Goal: Task Accomplishment & Management: Complete application form

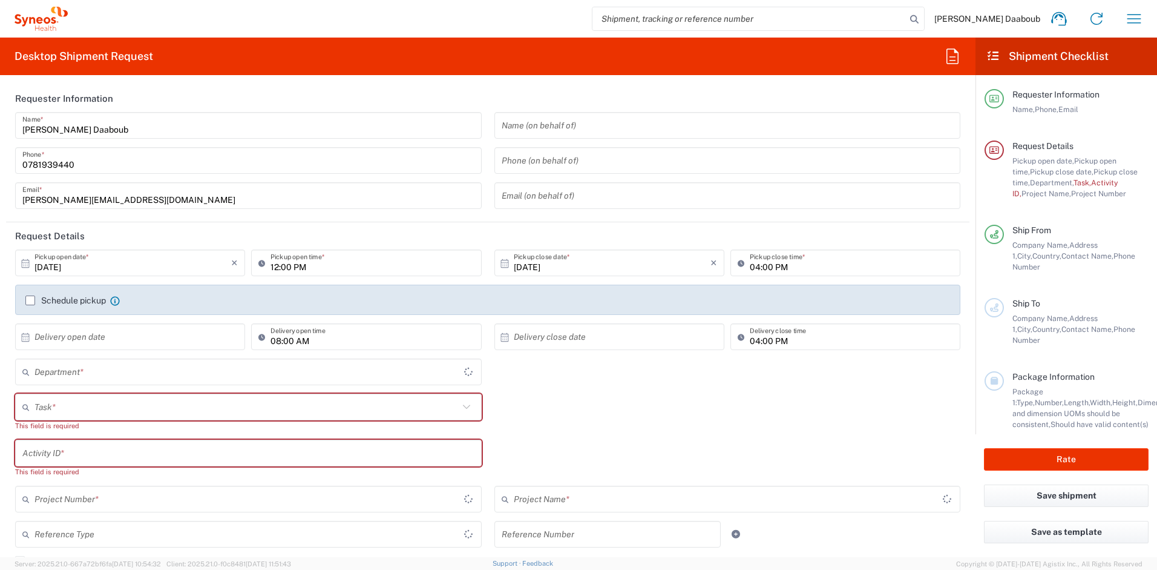
type input "4510"
type input "[GEOGRAPHIC_DATA]"
type input "Syneos Health France SARL"
type input "4510"
click at [723, 24] on input "search" at bounding box center [750, 18] width 314 height 23
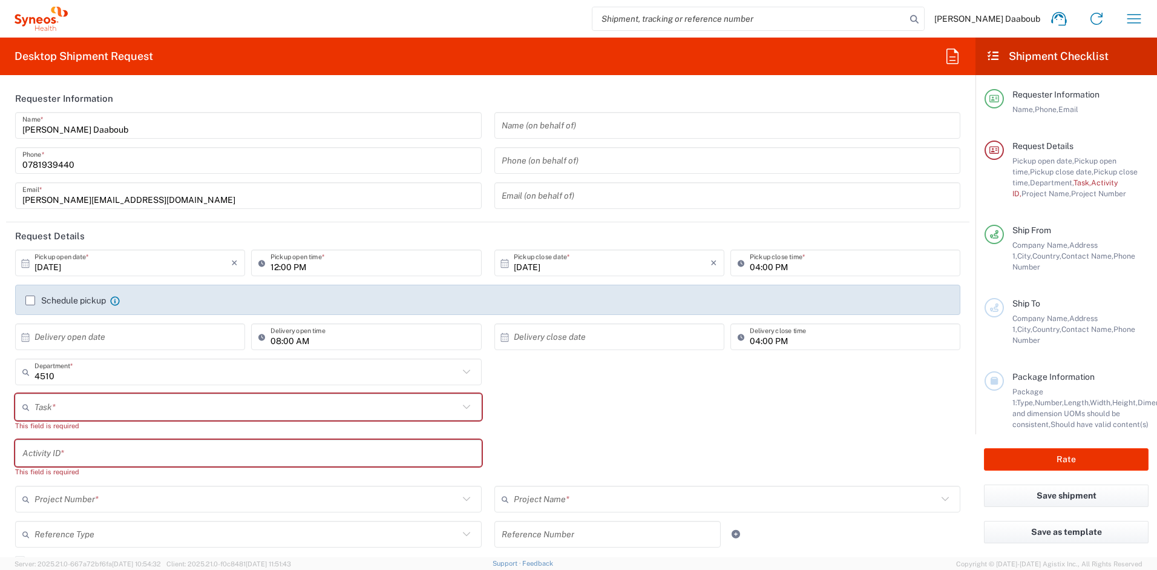
type input "France"
paste input "56935497"
type input "56935497"
type input "Syneos Health France SARL"
type input "56935497"
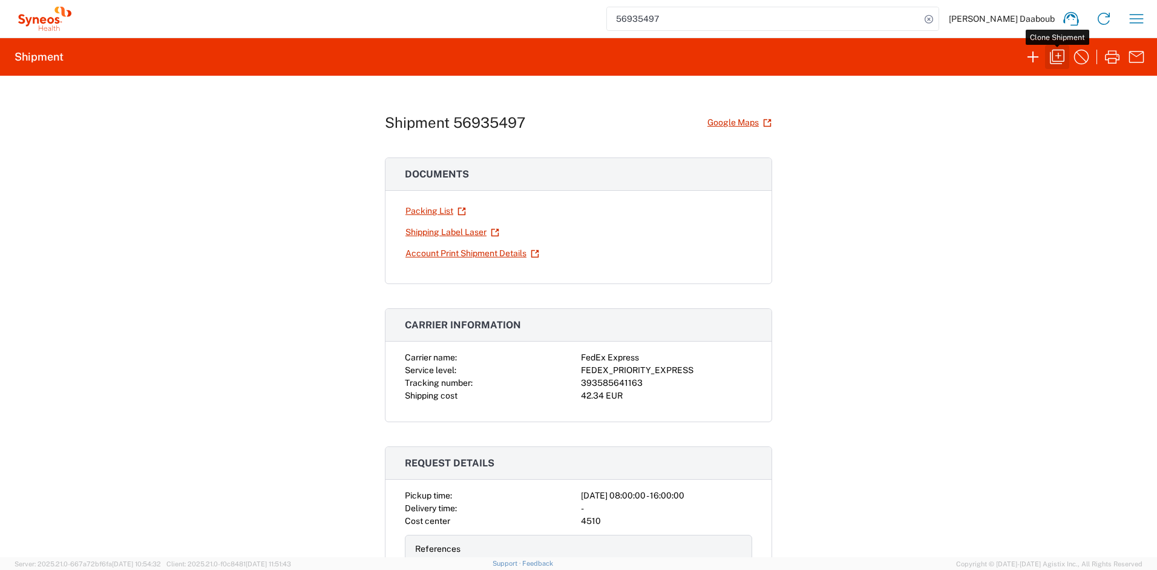
click at [1061, 61] on icon "button" at bounding box center [1057, 57] width 15 height 15
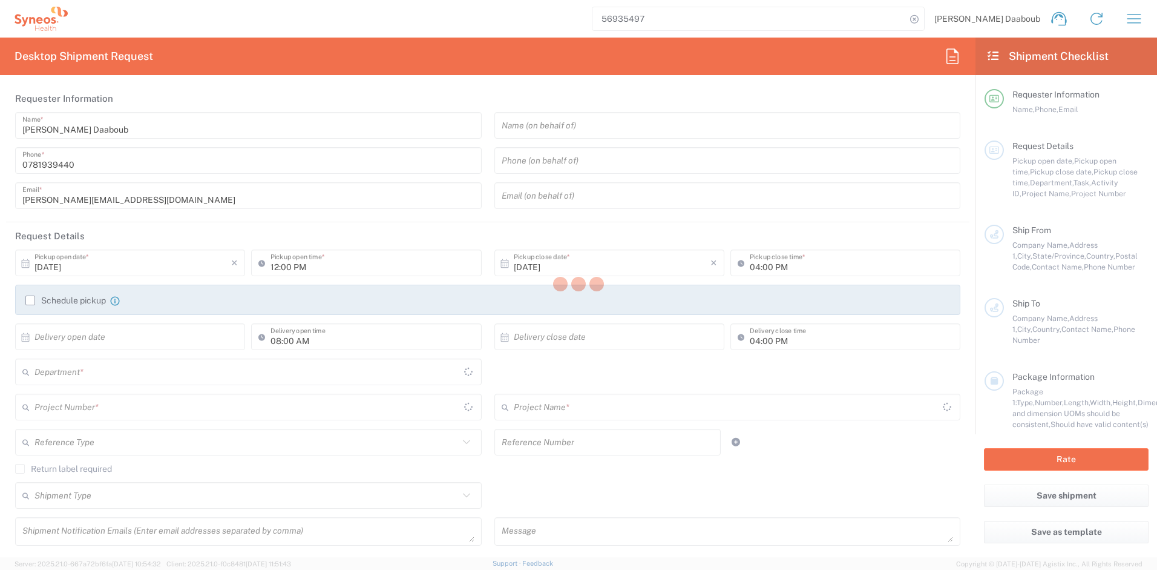
type input "08:00 AM"
type input "02:00 AM"
type textarea "firas.daaboub@syneoshealth.com"
type input "Syneos Health France SARL"
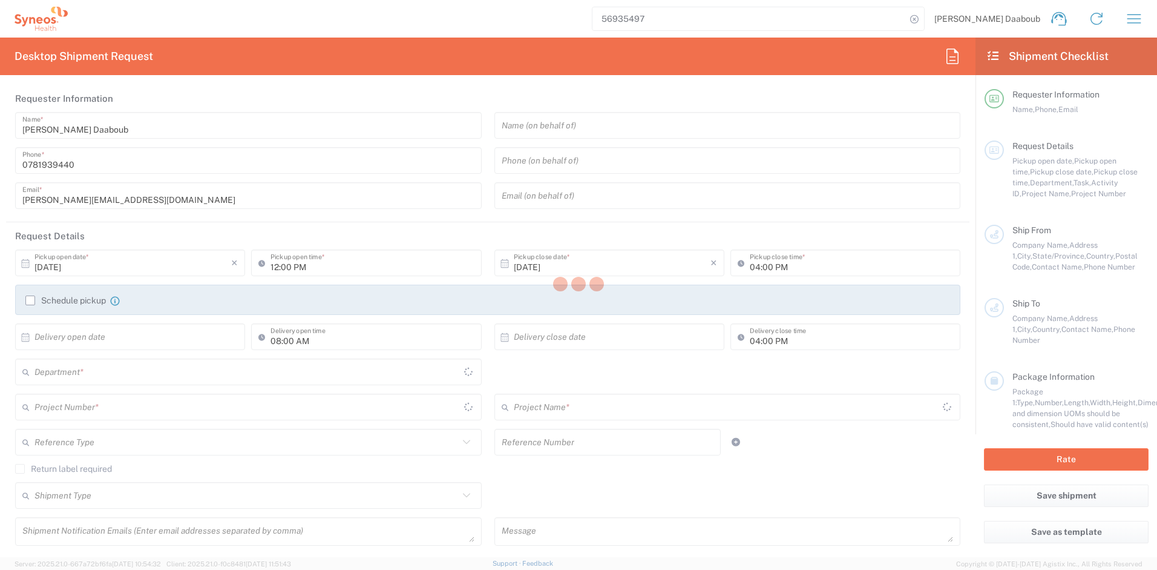
type input "Syneos Health"
type input "25 Boulevard Romain Rolland"
type input "UPON Building"
type input "Paris"
type input "France"
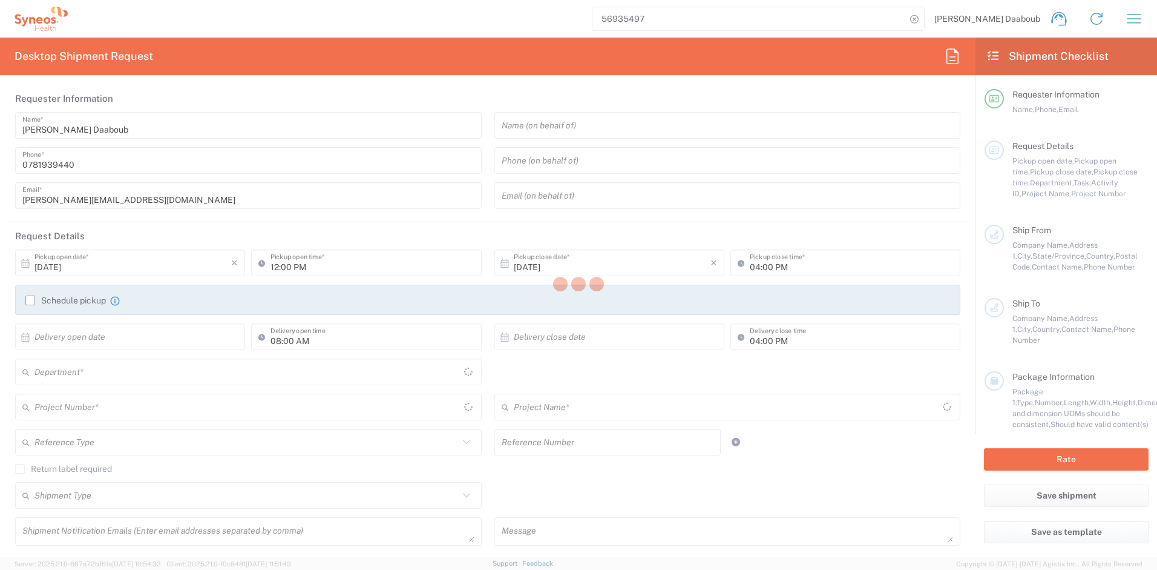
type input "75014"
type input "Firas Daaboub"
type input "0781939440"
type input "firas.daaboub@syneoshealth.com"
type input "Carole Philippe"
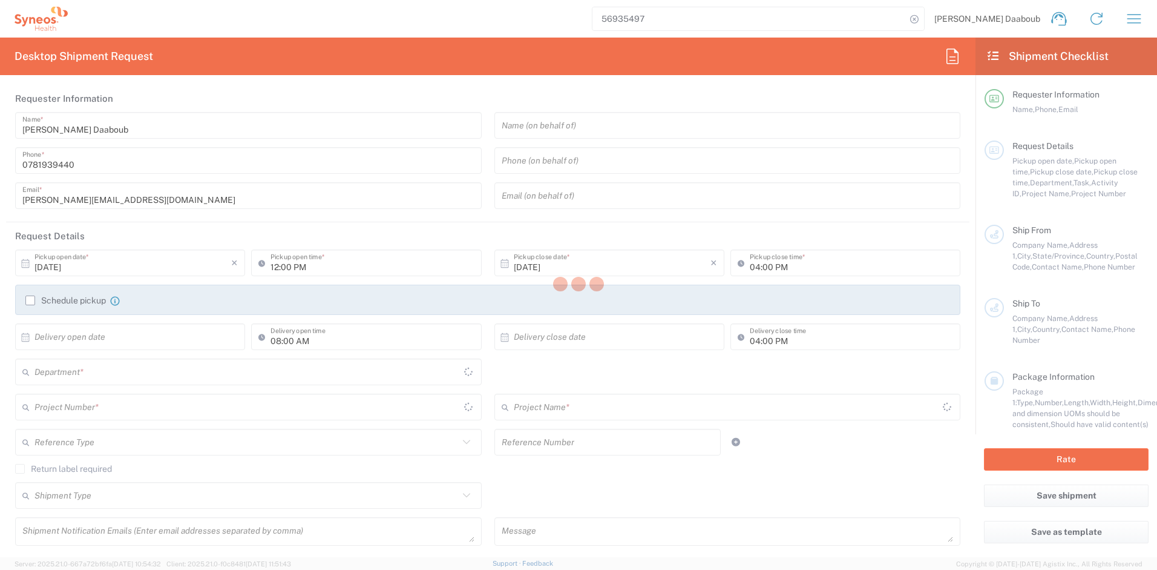
type input "3, place des pêchers"
type input "Angerville-la-Campagne"
type input "France"
type input "27930"
type input "Carole Philippe"
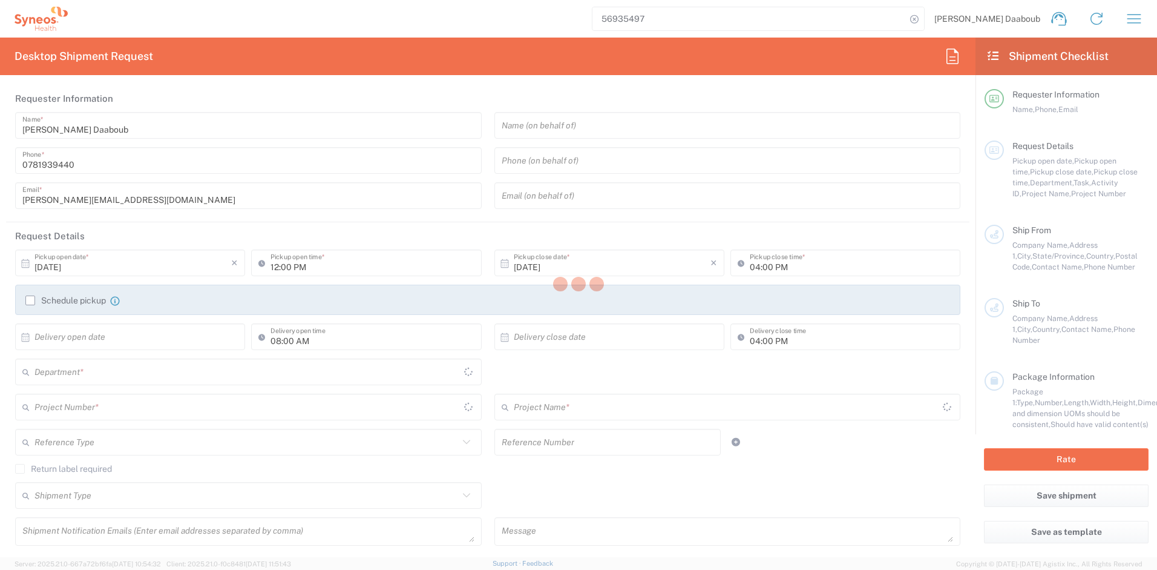
type input "0612428145"
type input "carole.philippe@syneoshealth.com"
type input "Sender/Shipper"
type input "Not Sold"
type input "Sender/Shipper"
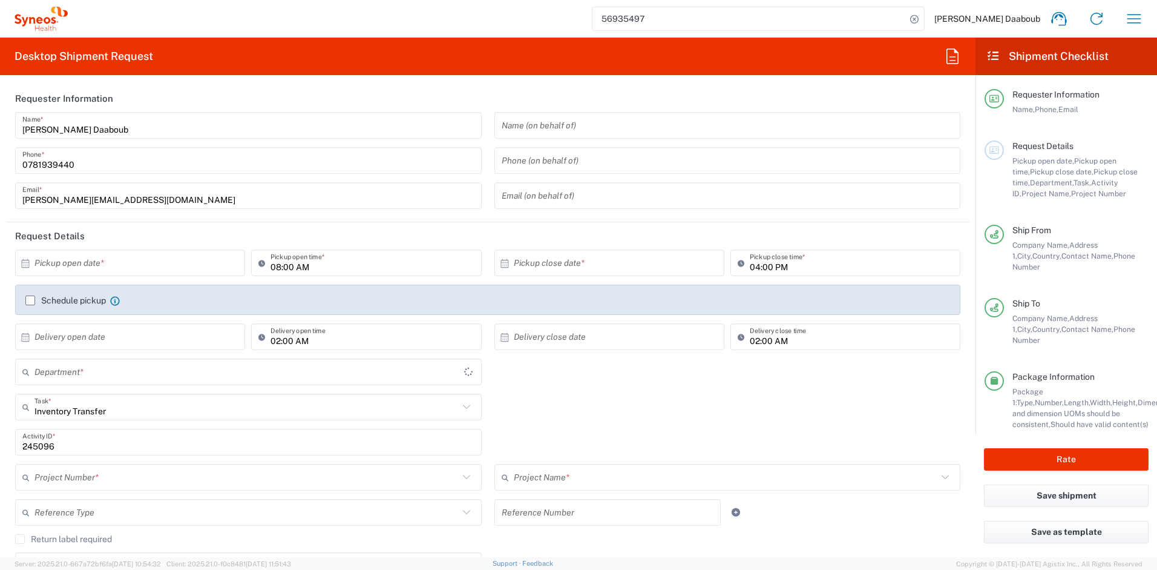
type input "4510"
type input "Your Packaging"
type input "Normandie"
type input "4510 DEPARTMENTAL EXPENSE"
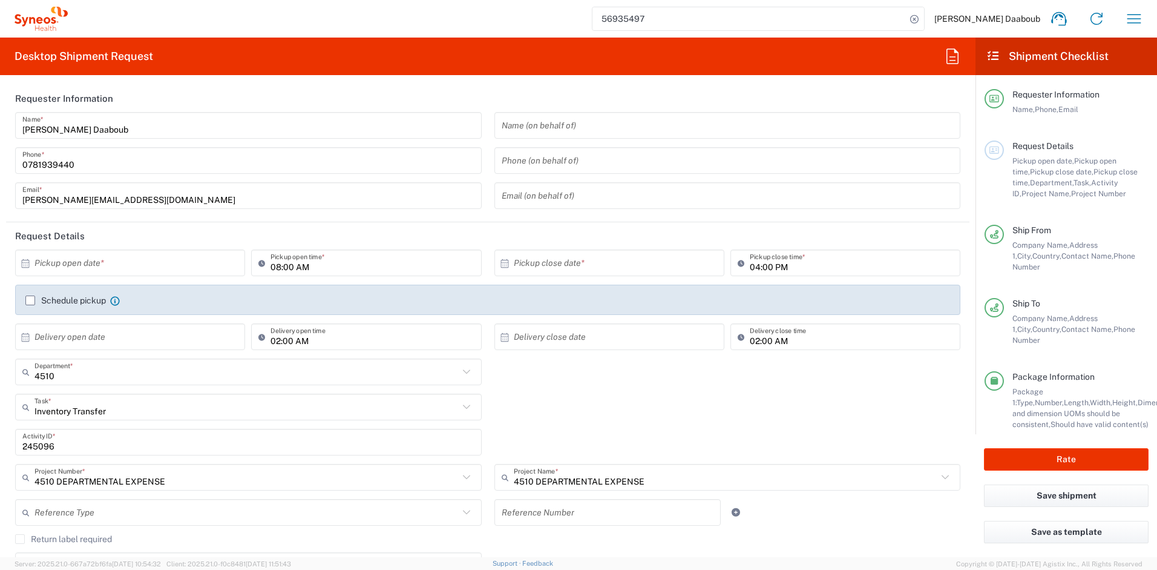
click at [82, 302] on label "Schedule pickup" at bounding box center [65, 300] width 81 height 10
click at [30, 300] on input "Schedule pickup" at bounding box center [30, 300] width 0 height 0
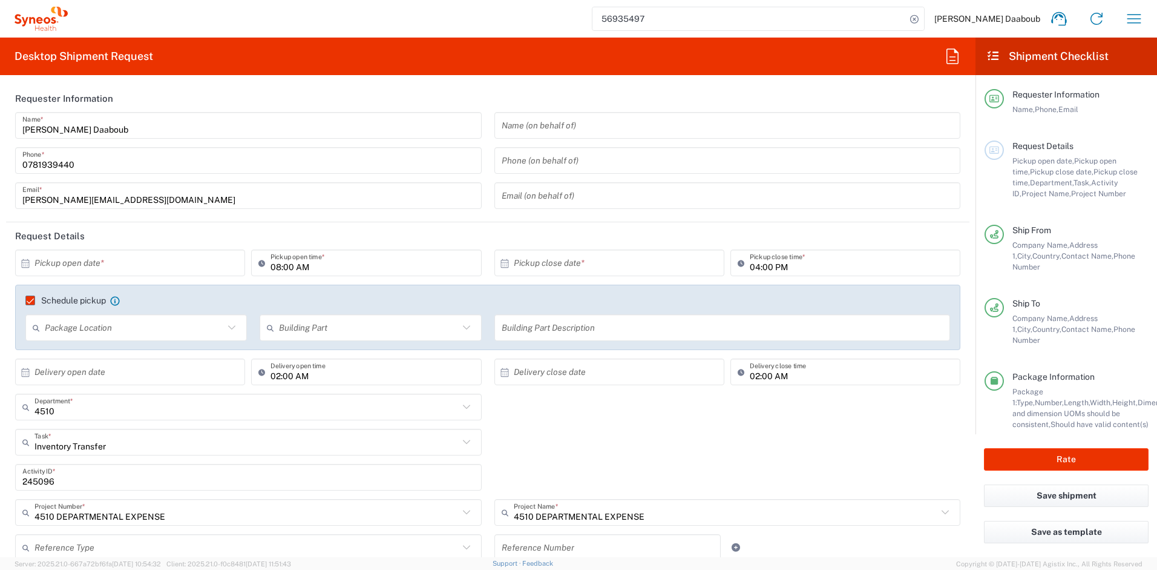
click at [101, 264] on input "text" at bounding box center [133, 262] width 197 height 21
click at [153, 357] on span "16" at bounding box center [149, 356] width 18 height 17
type input "10/16/2025"
click at [274, 269] on input "08:00 AM" at bounding box center [372, 262] width 203 height 21
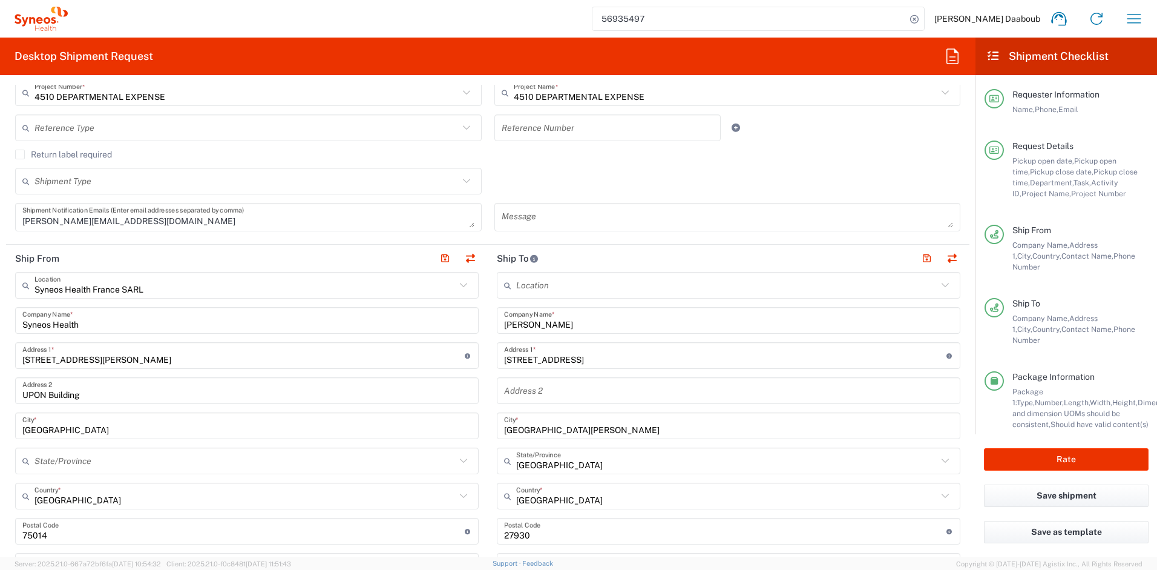
scroll to position [511, 0]
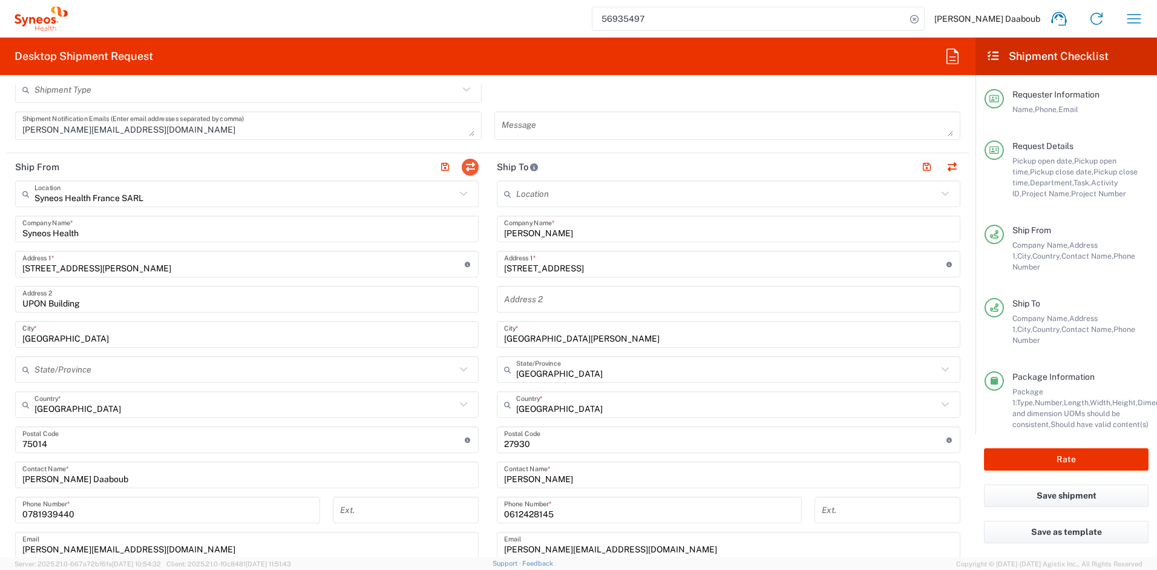
type input "09:00 AM"
click at [467, 162] on button "button" at bounding box center [470, 167] width 17 height 17
type input "Carole Philippe"
type input "3, place des pêchers"
type input "Angerville-la-Campagne"
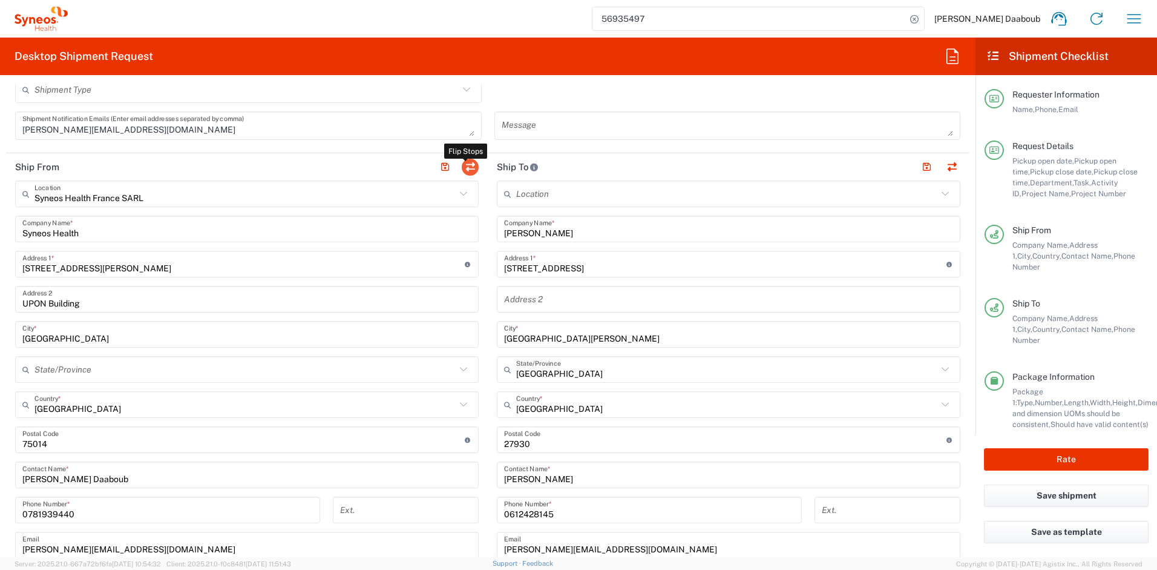
type input "Normandie"
type input "27930"
type input "Carole Philippe"
type input "0612428145"
type input "carole.philippe@syneoshealth.com"
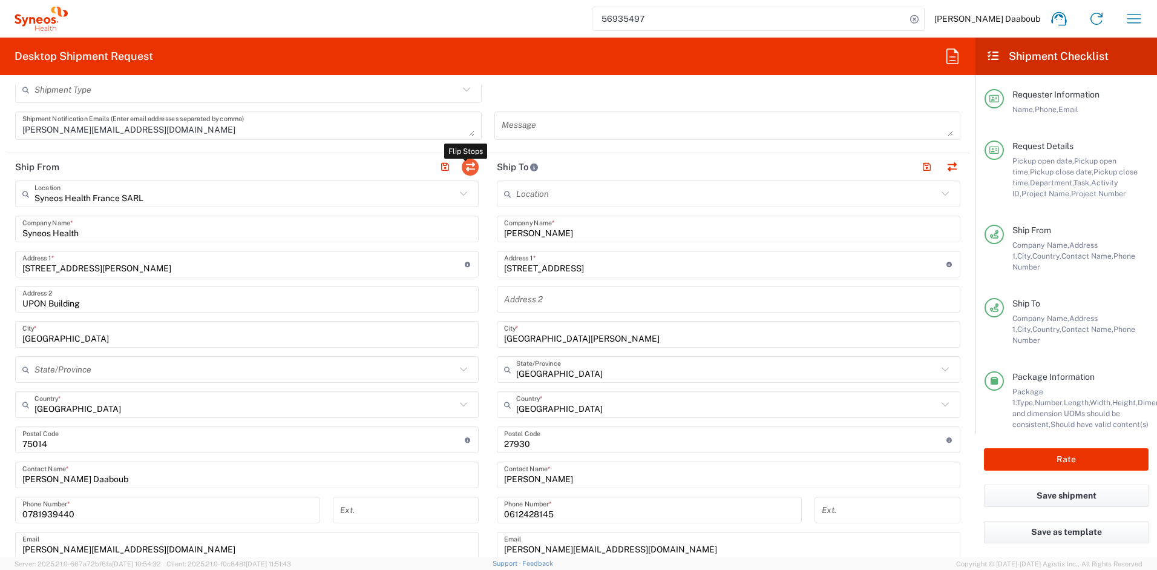
type input "Syneos Health France SARL"
type input "Syneos Health"
type input "25 Boulevard Romain Rolland"
type input "UPON Building"
type input "Paris"
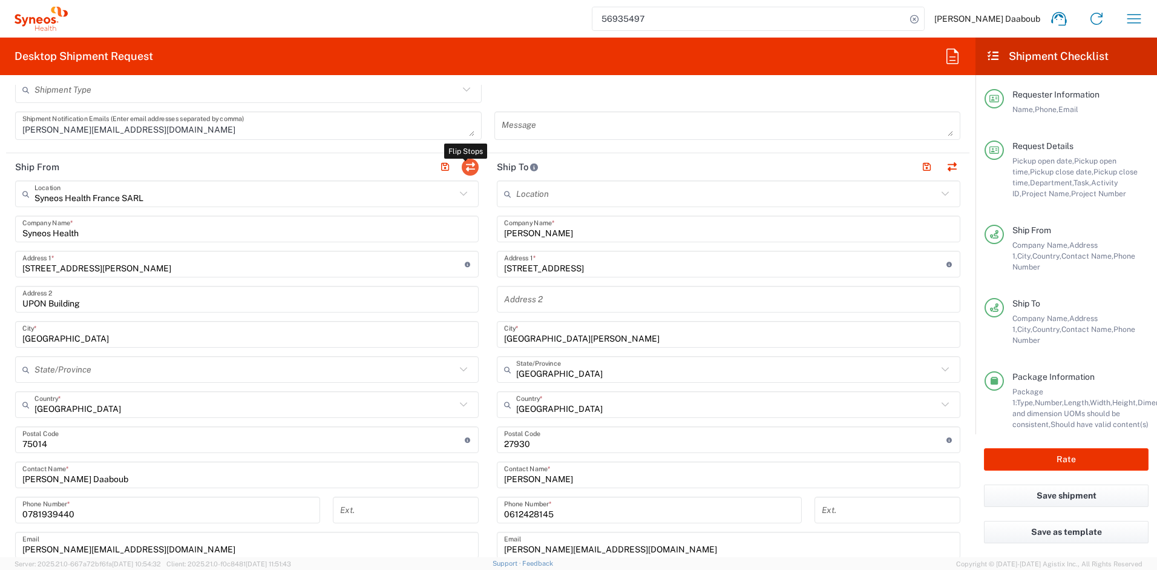
type input "75014"
type input "Firas Daaboub"
type input "0781939440"
type input "firas.daaboub@syneoshealth.com"
type input "TIN"
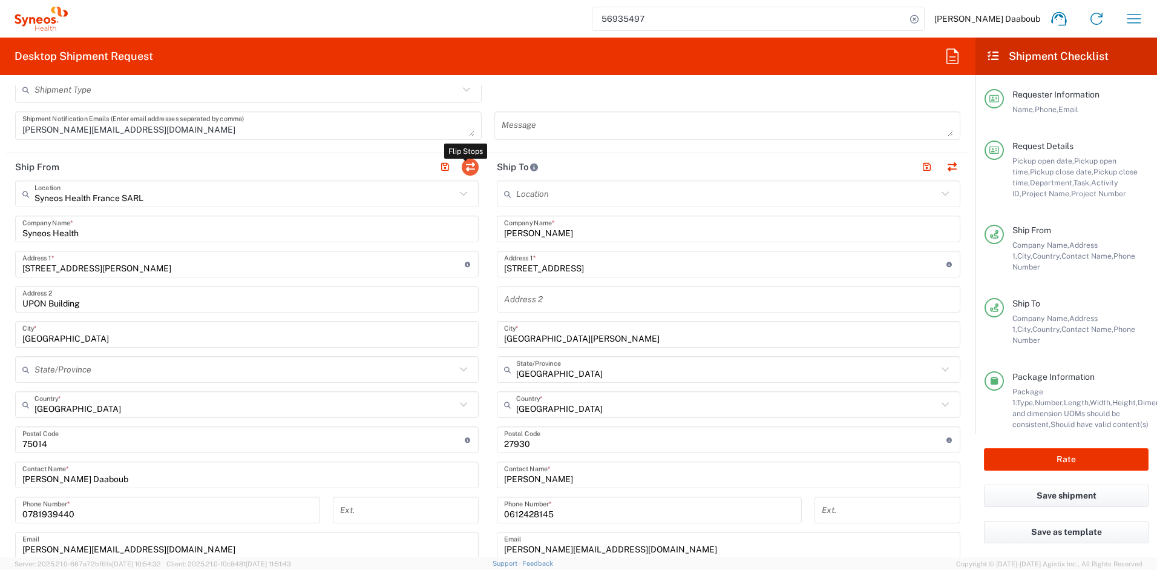
type input "410 662 779 00041"
type input "EORI"
type input "FR41066277900074"
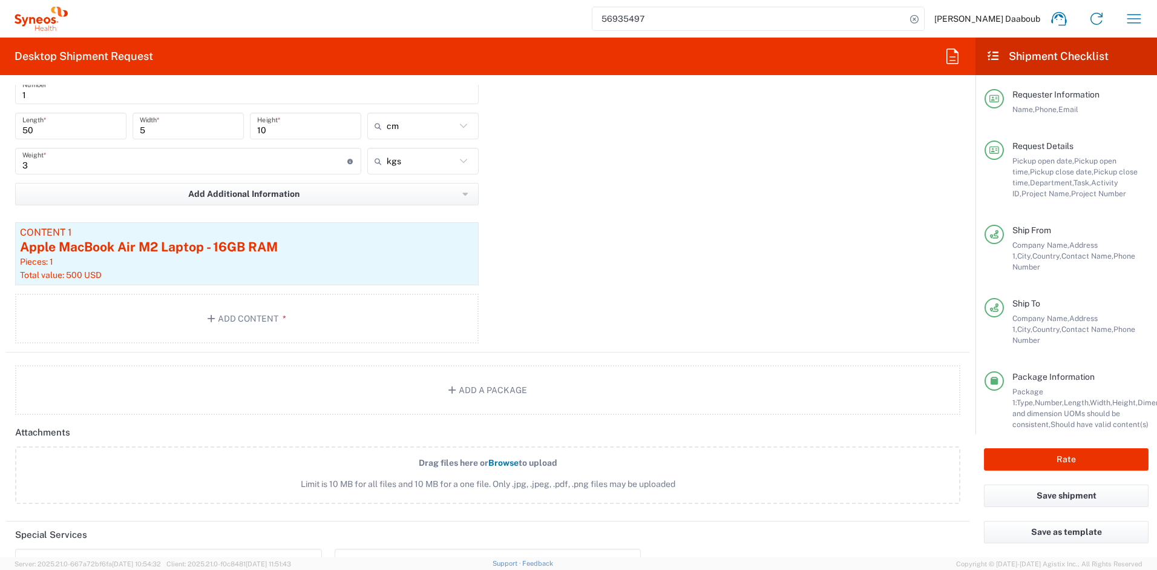
scroll to position [1293, 0]
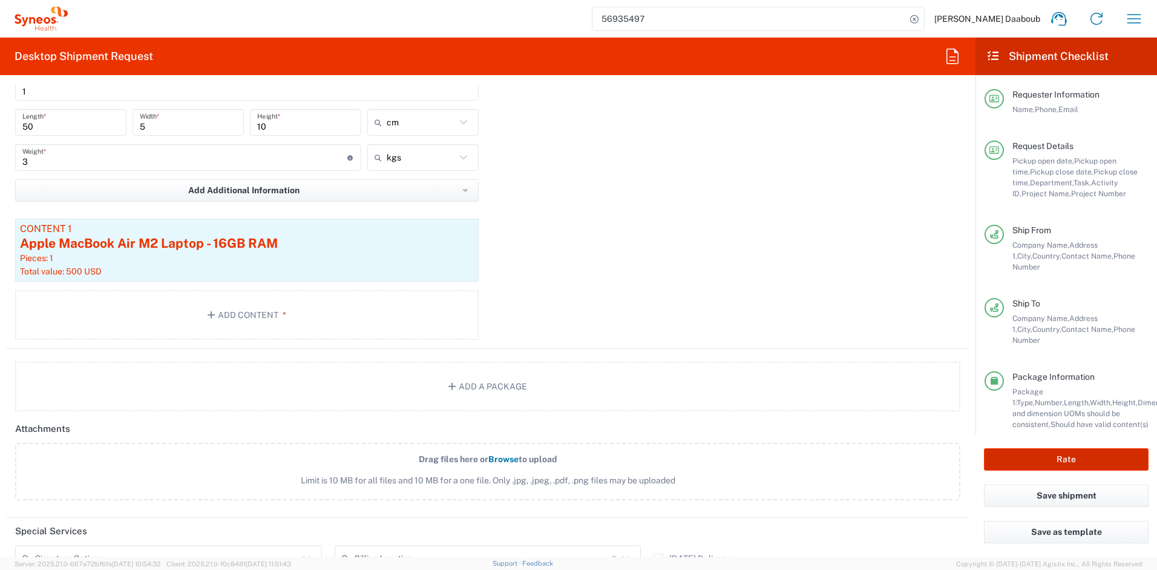
click at [1048, 455] on button "Rate" at bounding box center [1066, 459] width 165 height 22
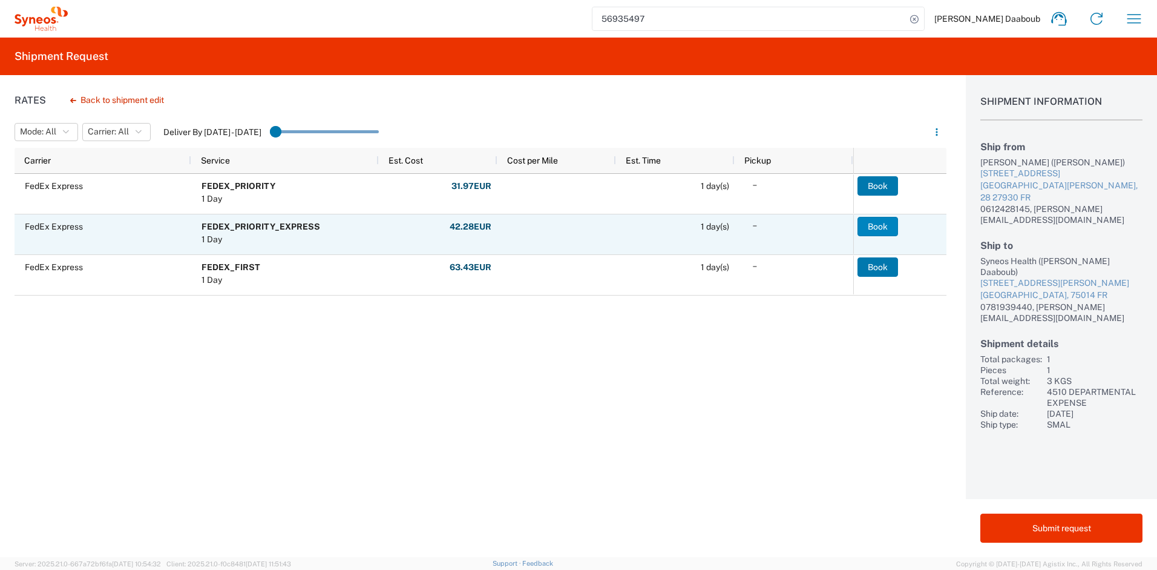
click at [869, 222] on button "Book" at bounding box center [878, 226] width 41 height 19
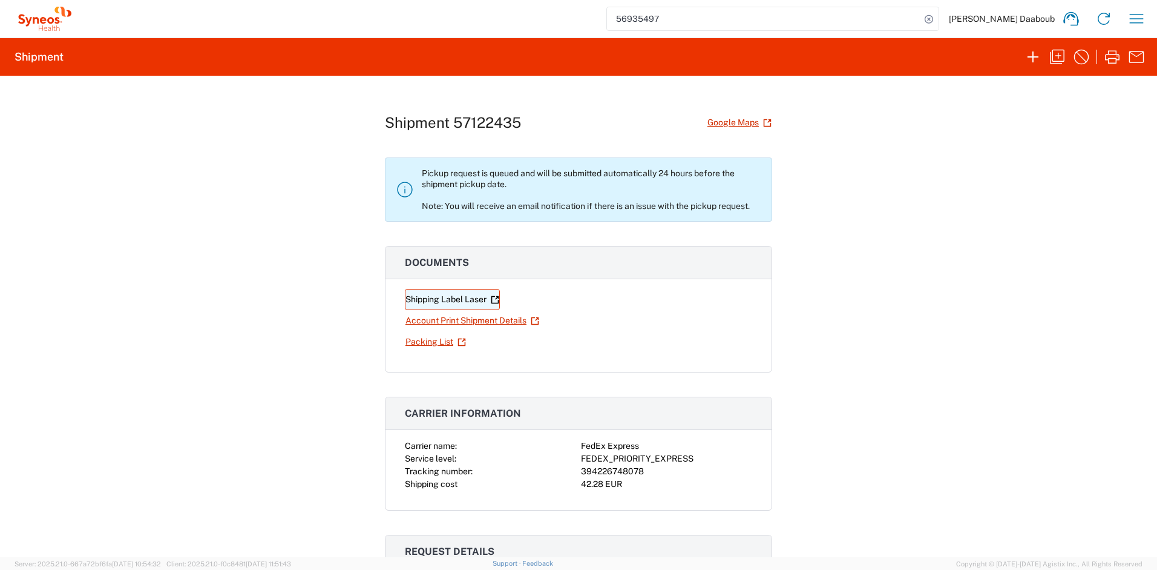
click at [465, 303] on link "Shipping Label Laser" at bounding box center [452, 299] width 95 height 21
